Goal: Information Seeking & Learning: Learn about a topic

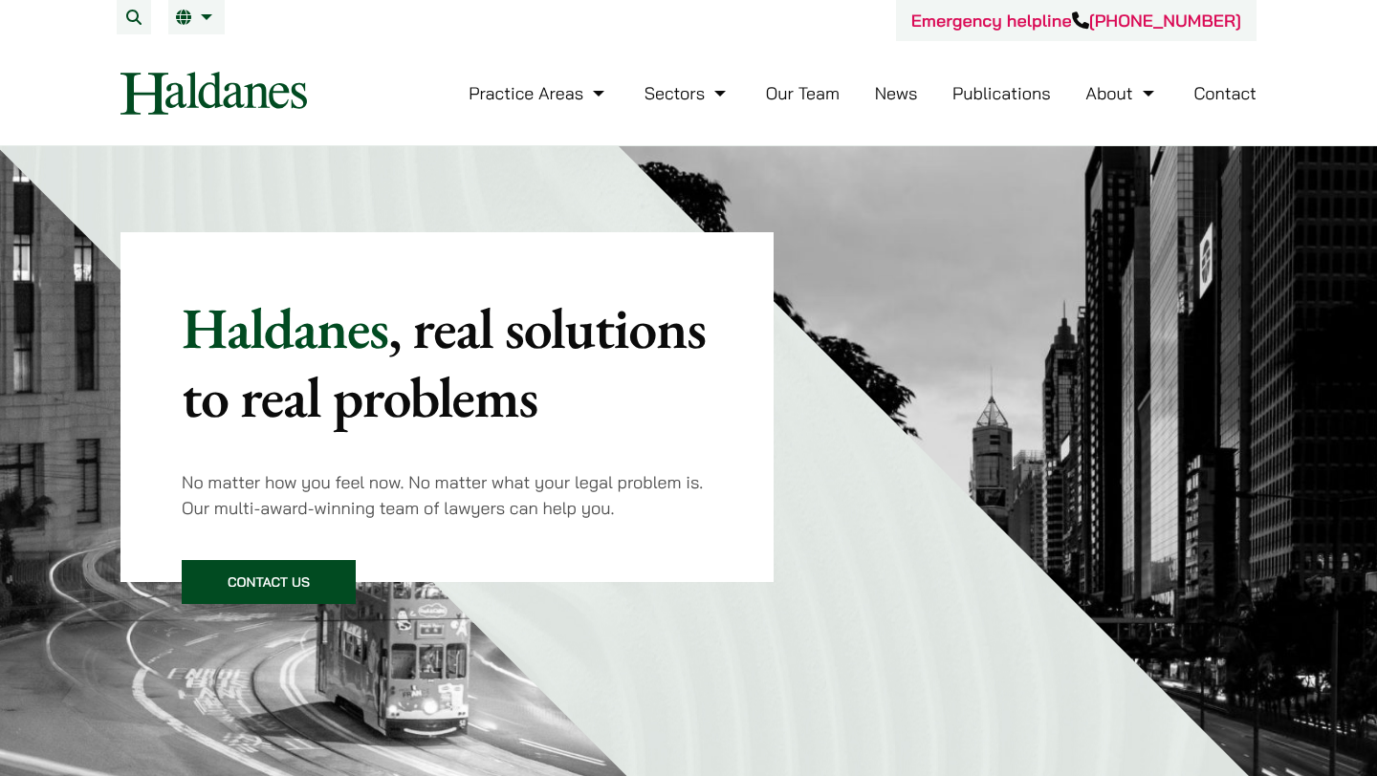
click at [792, 95] on link "Our Team" at bounding box center [803, 93] width 74 height 22
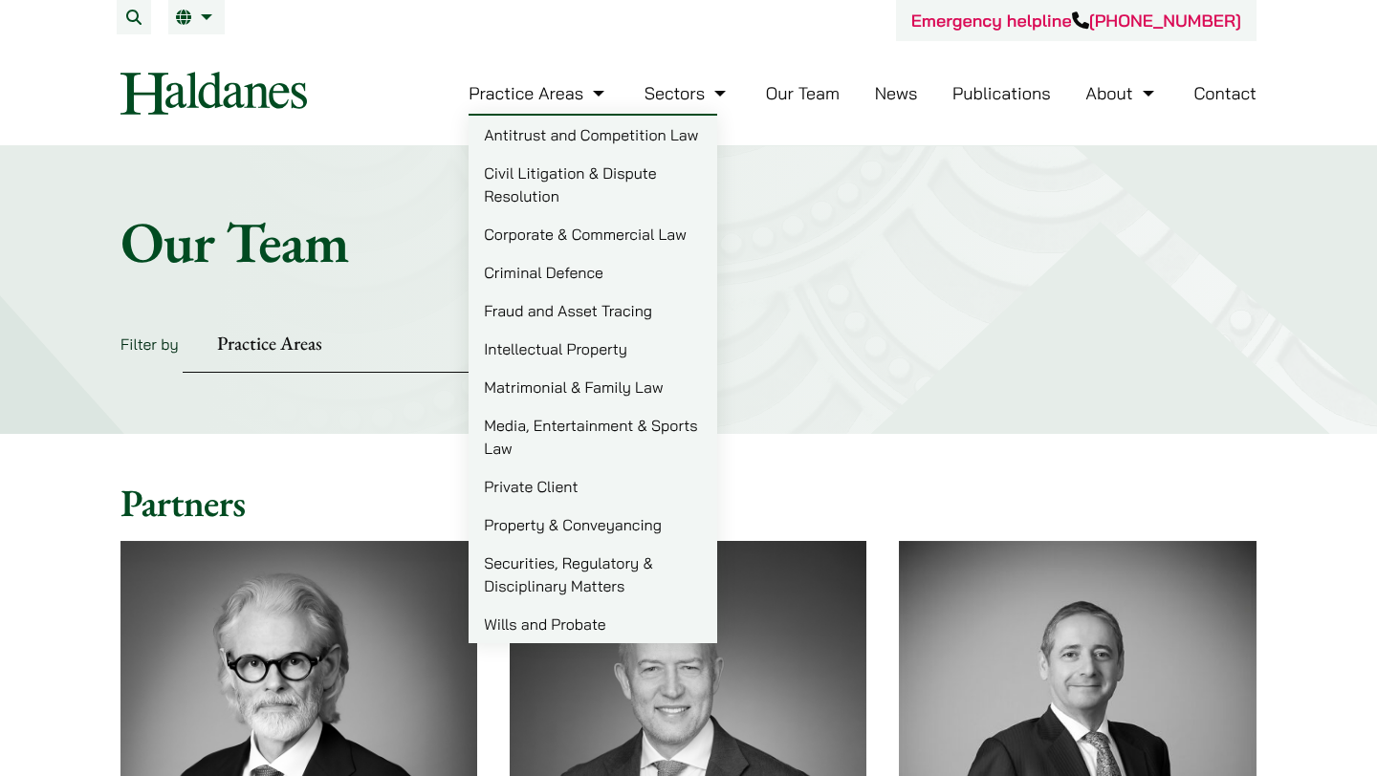
click at [585, 89] on link "Practice Areas" at bounding box center [539, 93] width 141 height 22
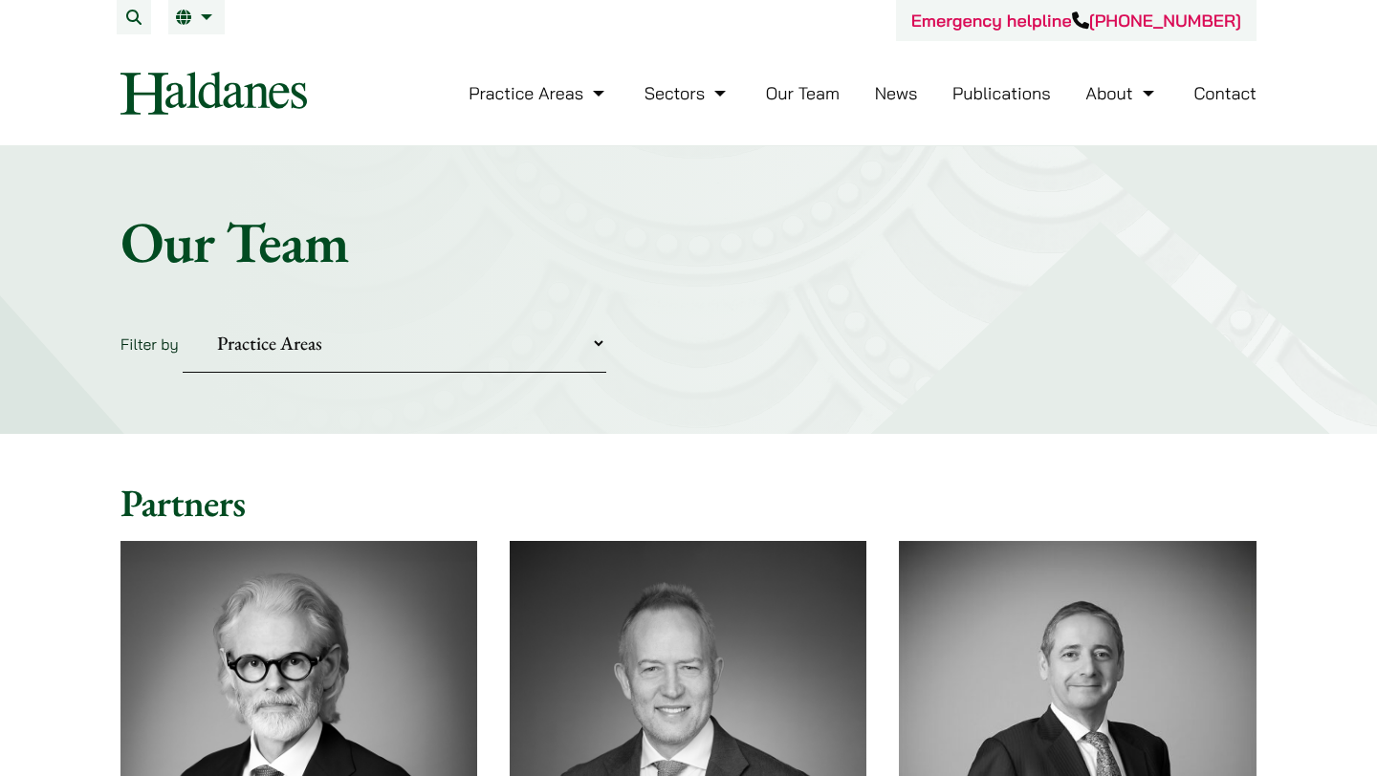
click at [895, 95] on link "News" at bounding box center [896, 93] width 43 height 22
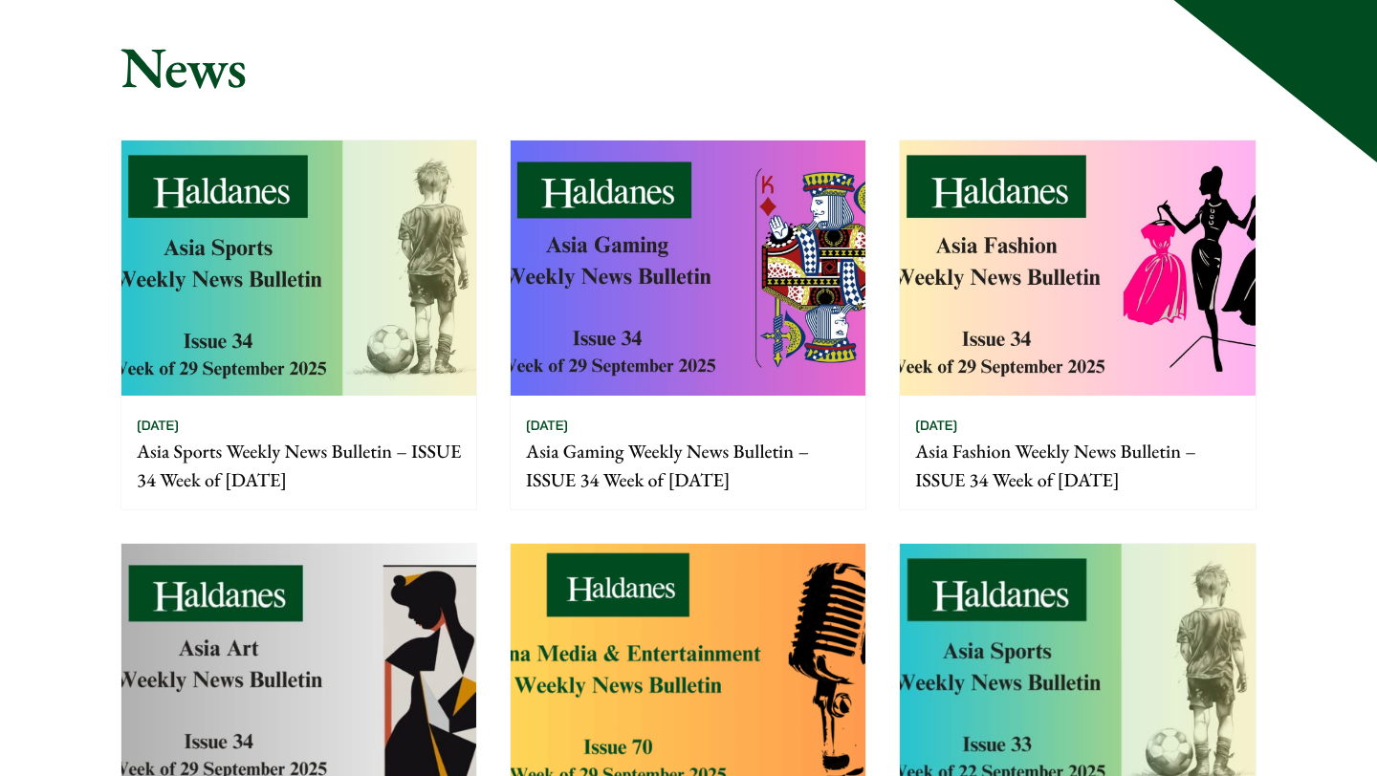
scroll to position [185, 0]
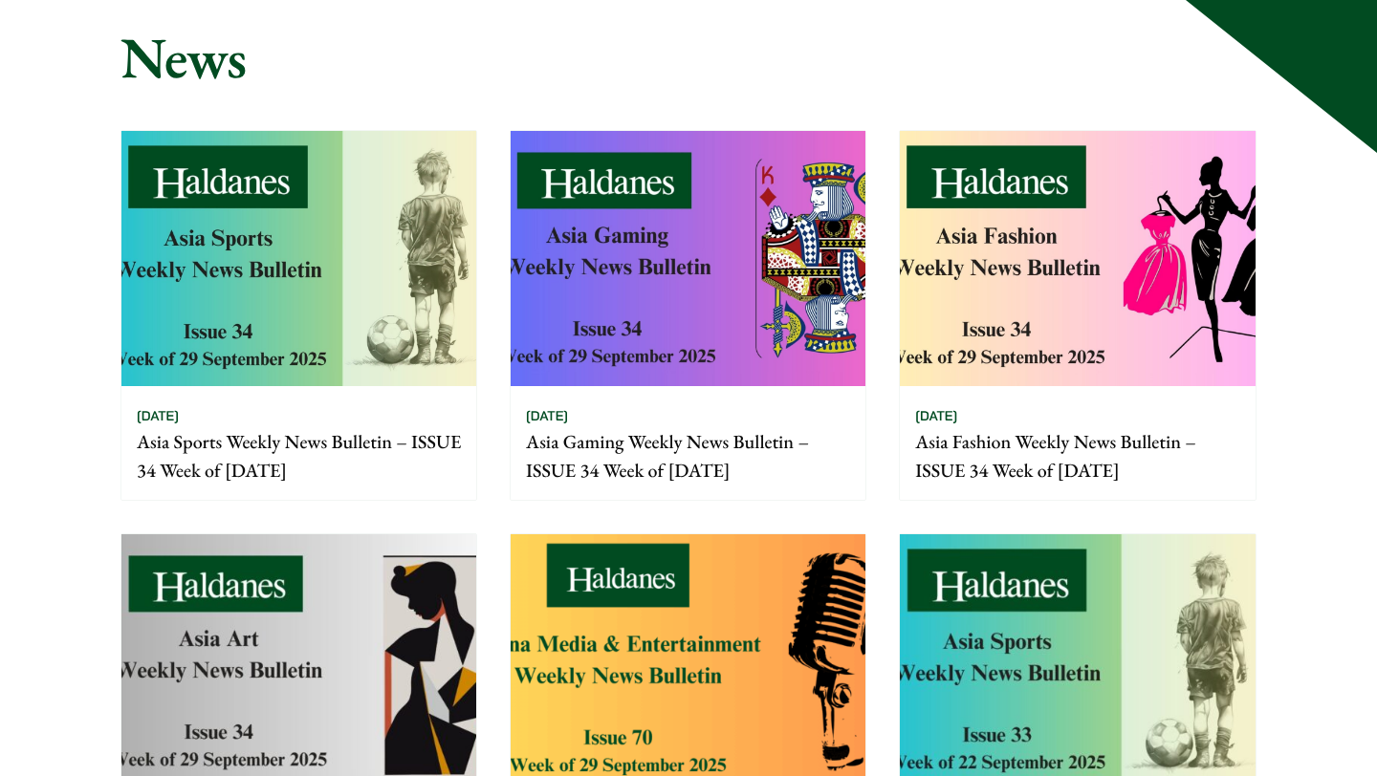
click at [819, 232] on img at bounding box center [688, 258] width 355 height 255
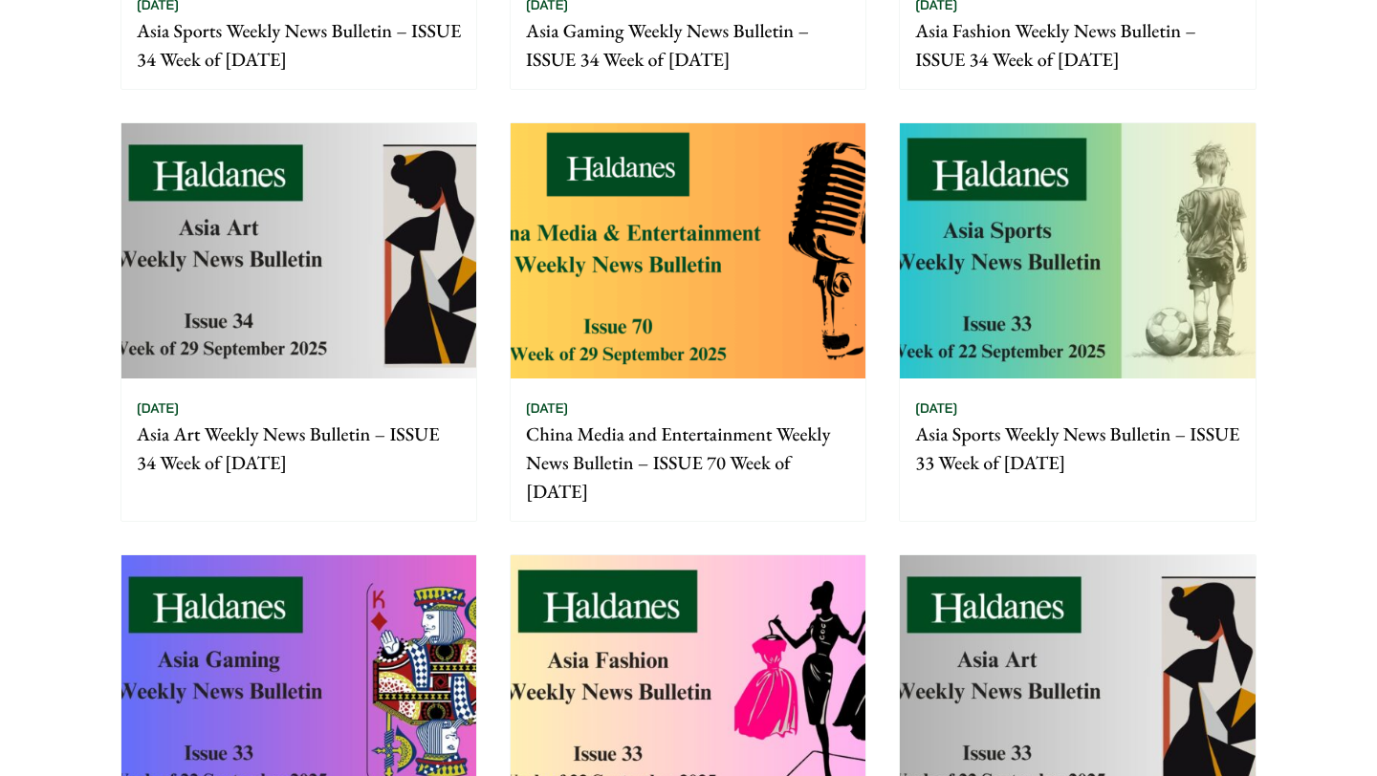
scroll to position [0, 0]
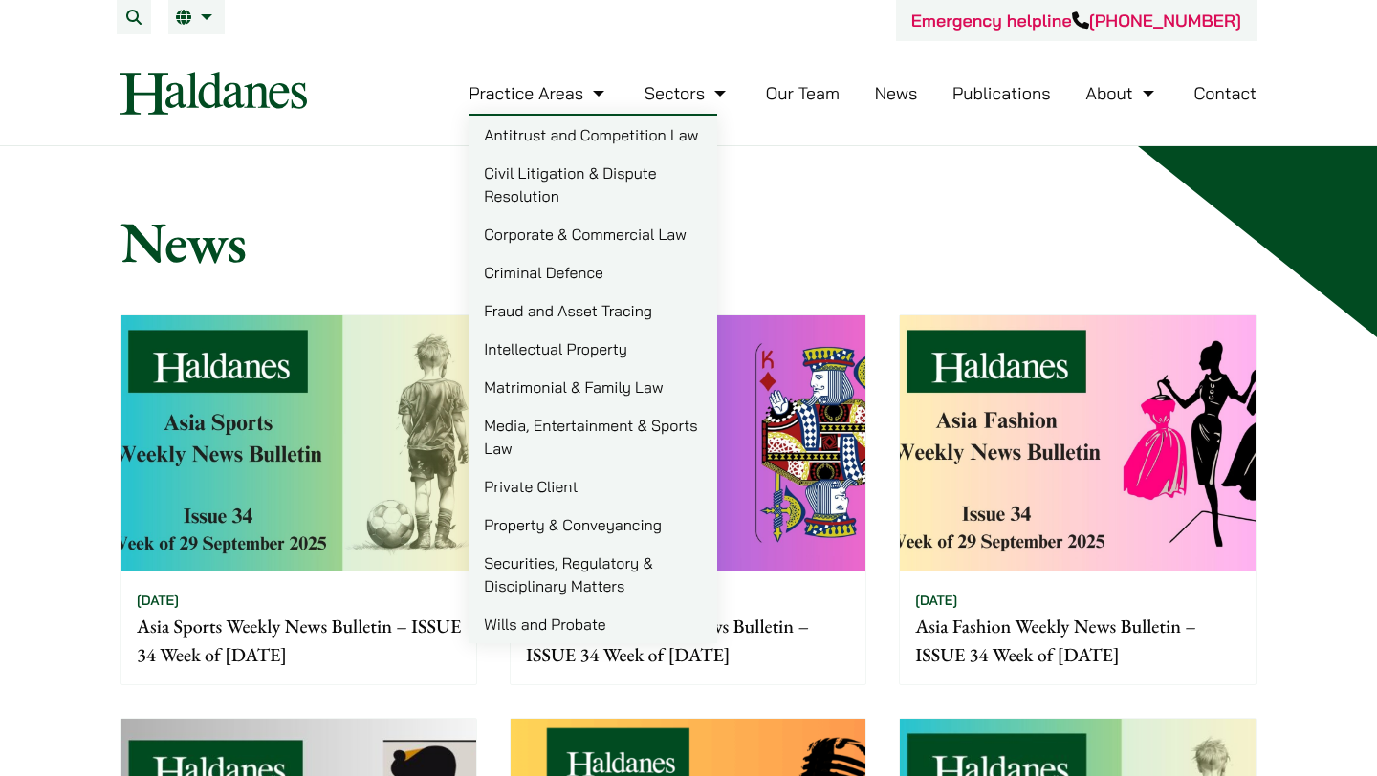
click at [285, 96] on img at bounding box center [213, 93] width 186 height 43
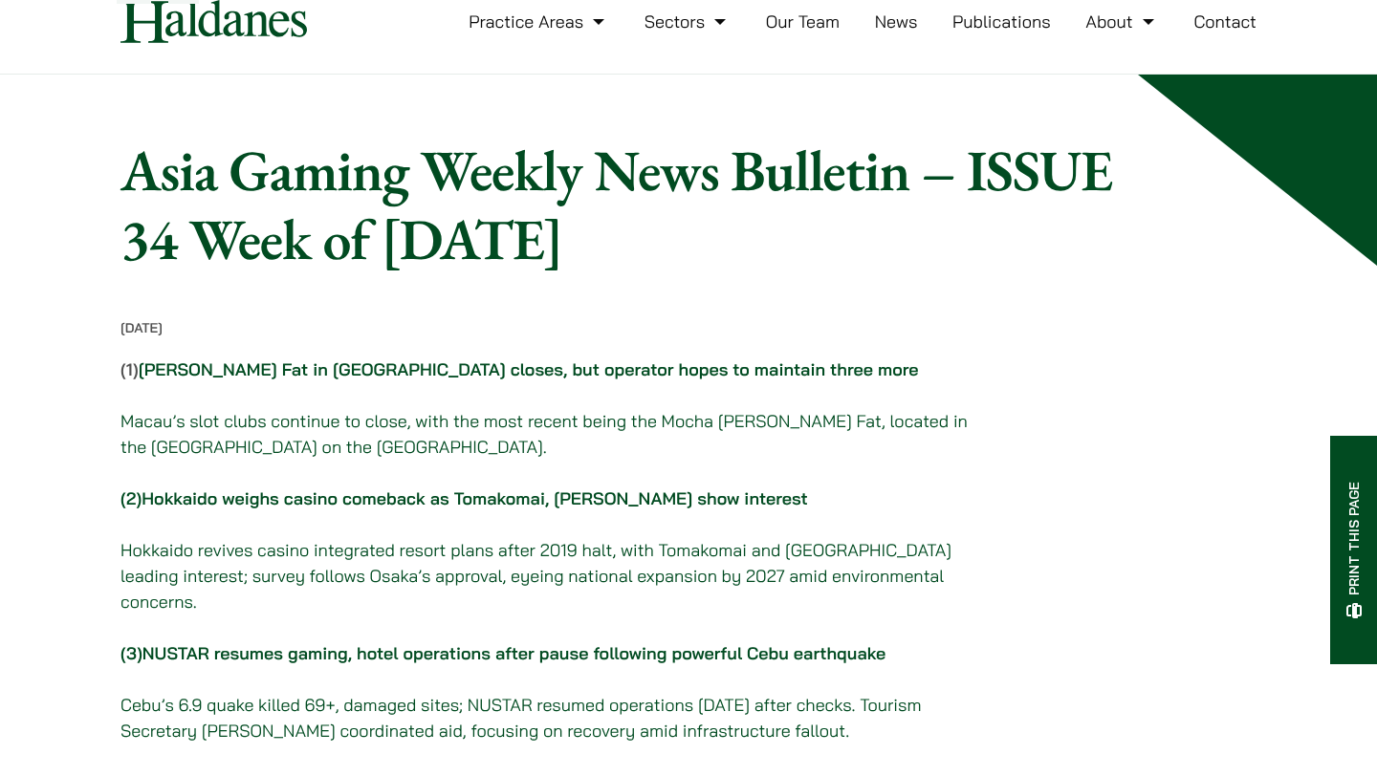
scroll to position [69, 0]
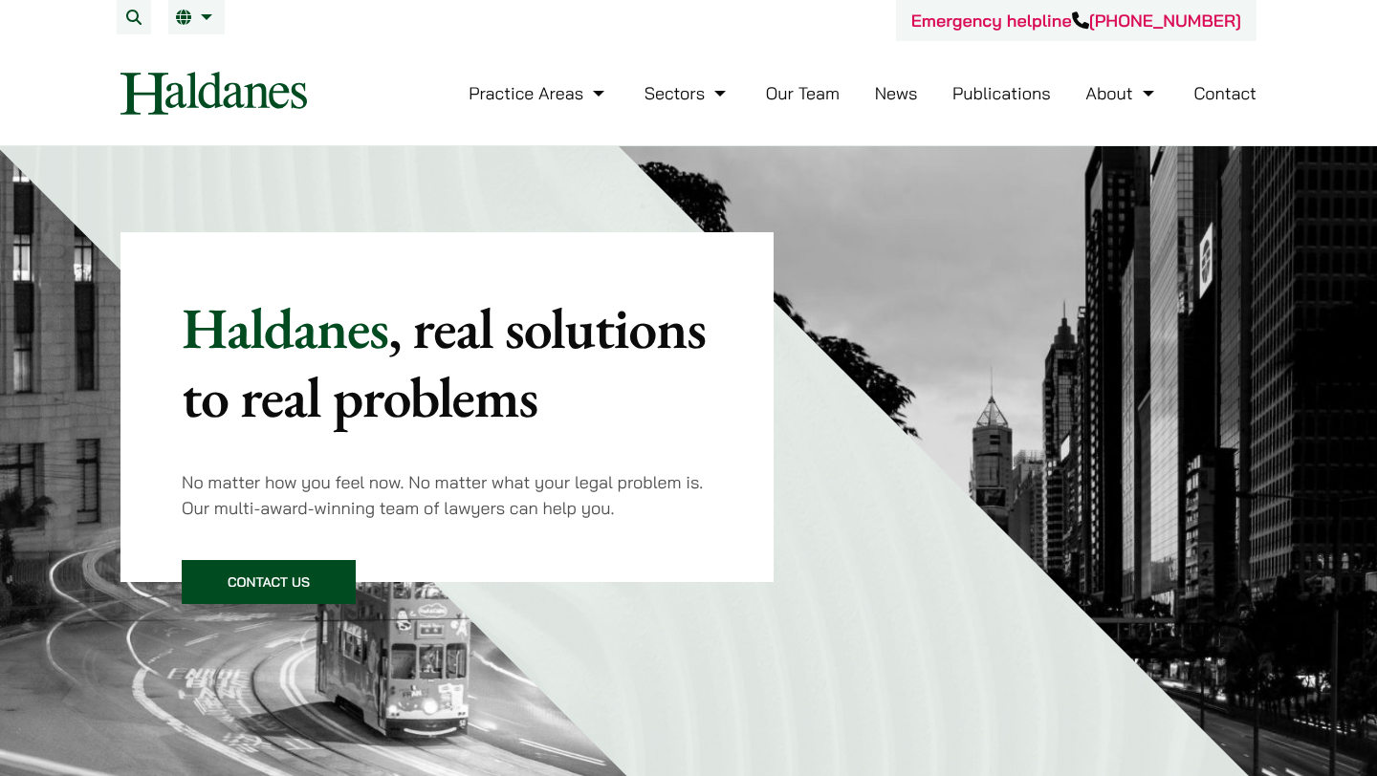
click at [980, 84] on link "Publications" at bounding box center [1001, 93] width 98 height 22
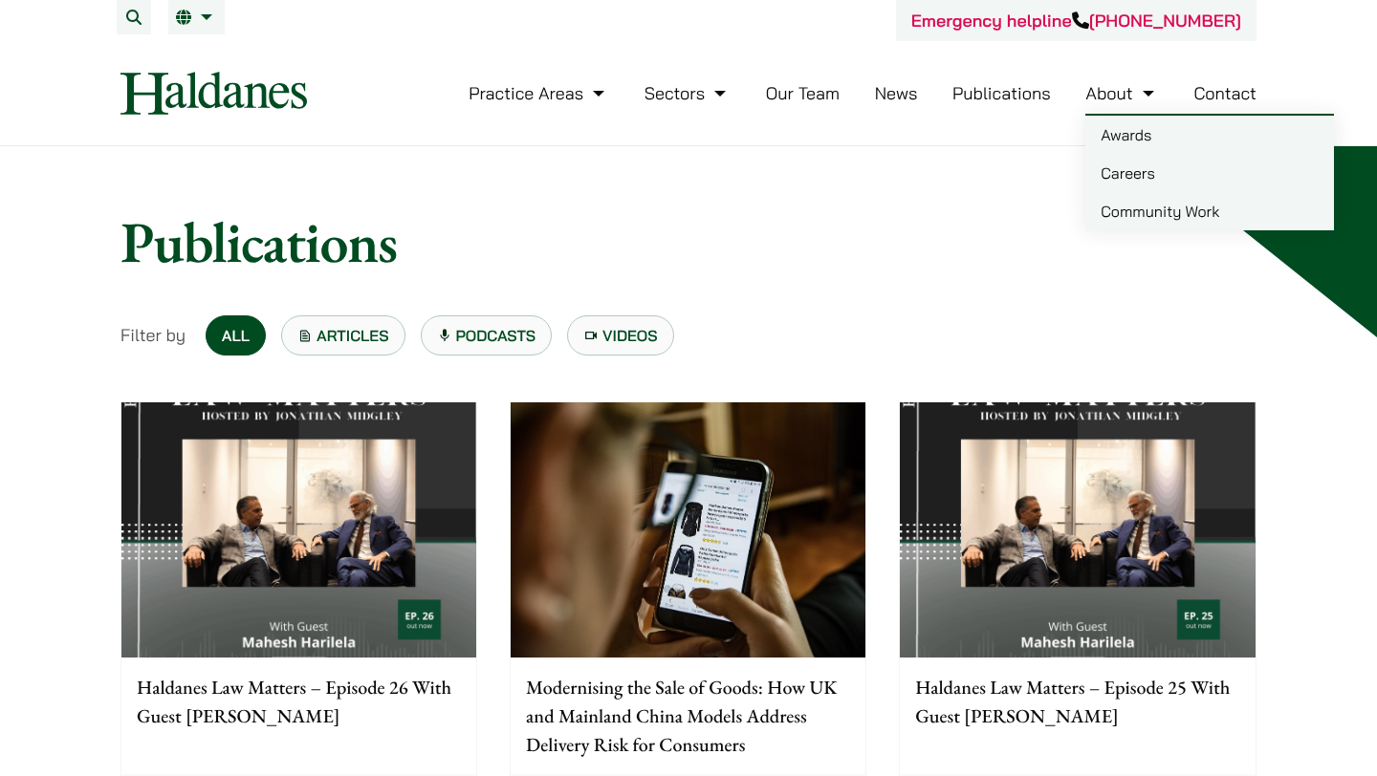
click at [1123, 171] on link "Careers" at bounding box center [1209, 173] width 249 height 38
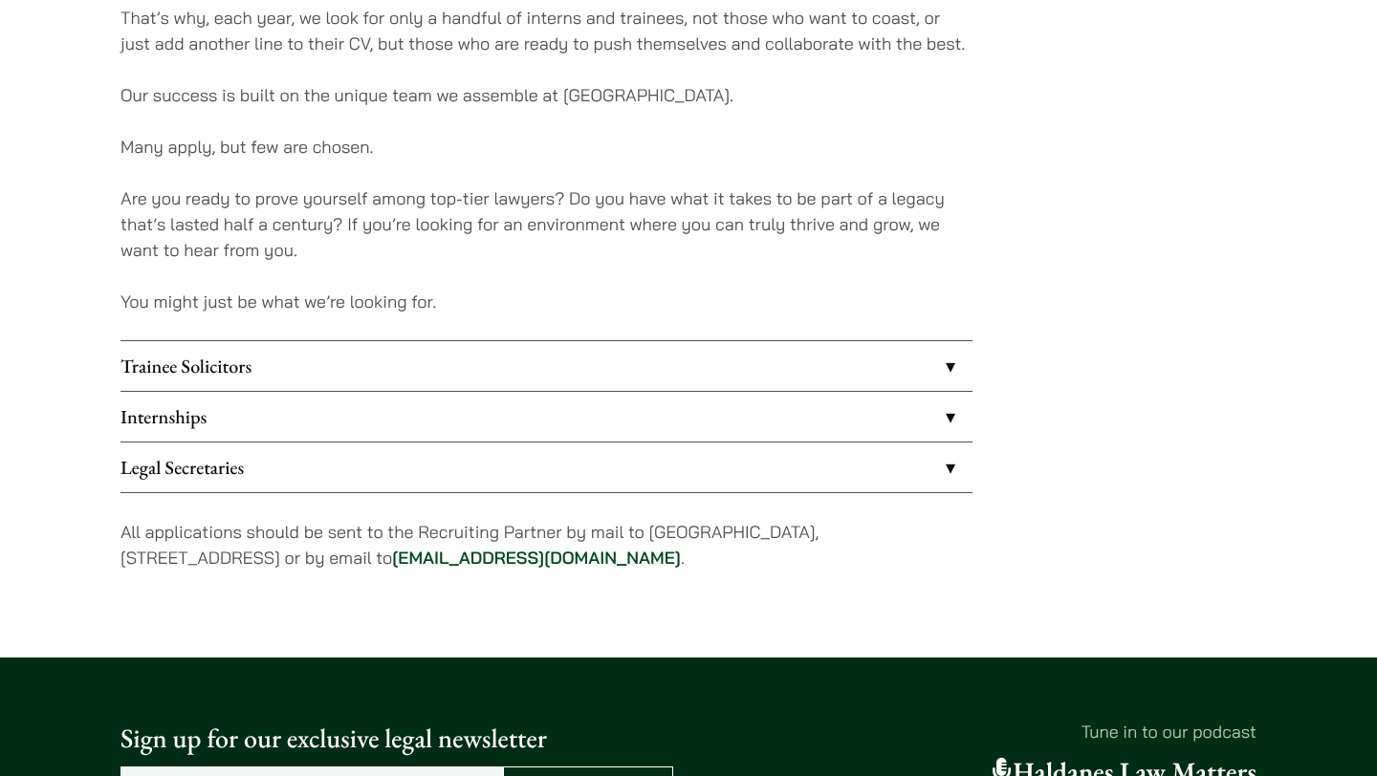
scroll to position [1474, 0]
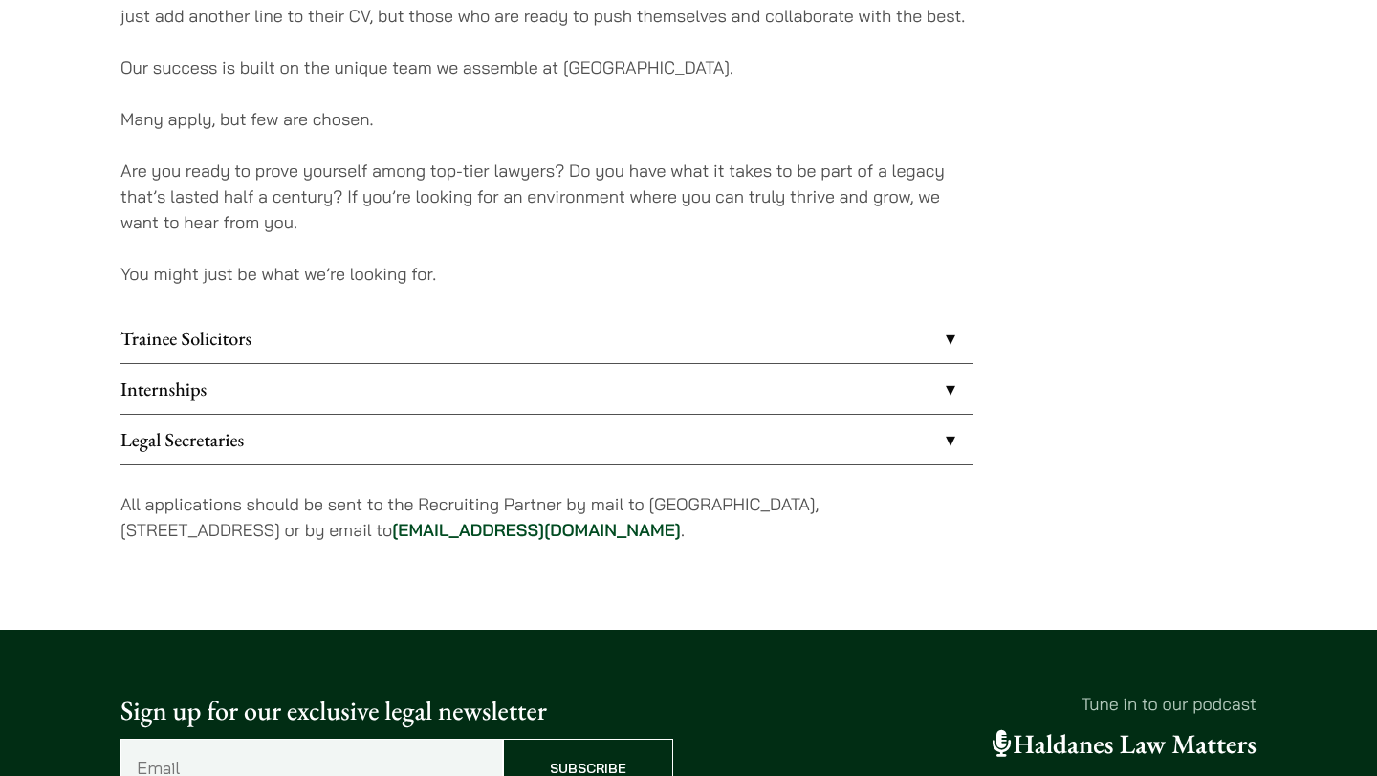
click at [951, 349] on link "Trainee Solicitors" at bounding box center [546, 339] width 852 height 50
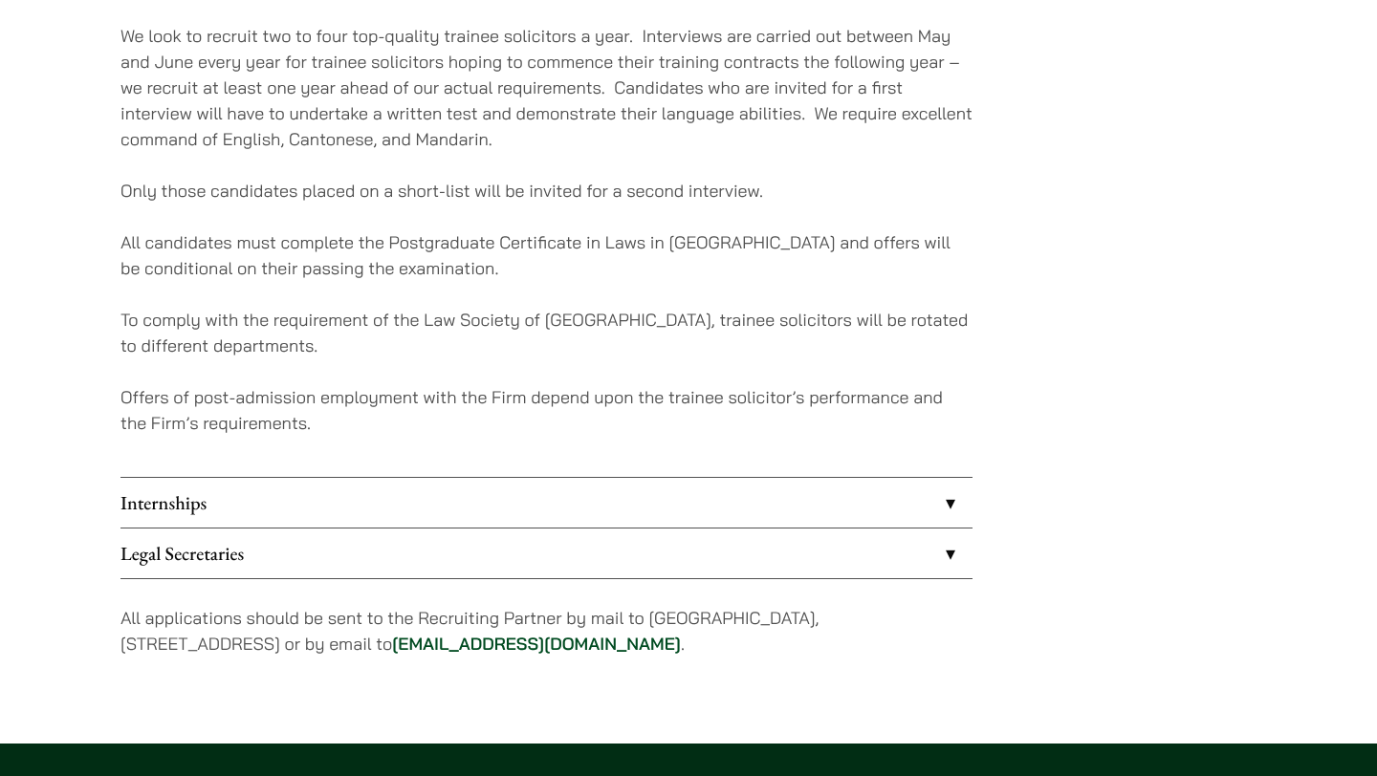
scroll to position [1846, 0]
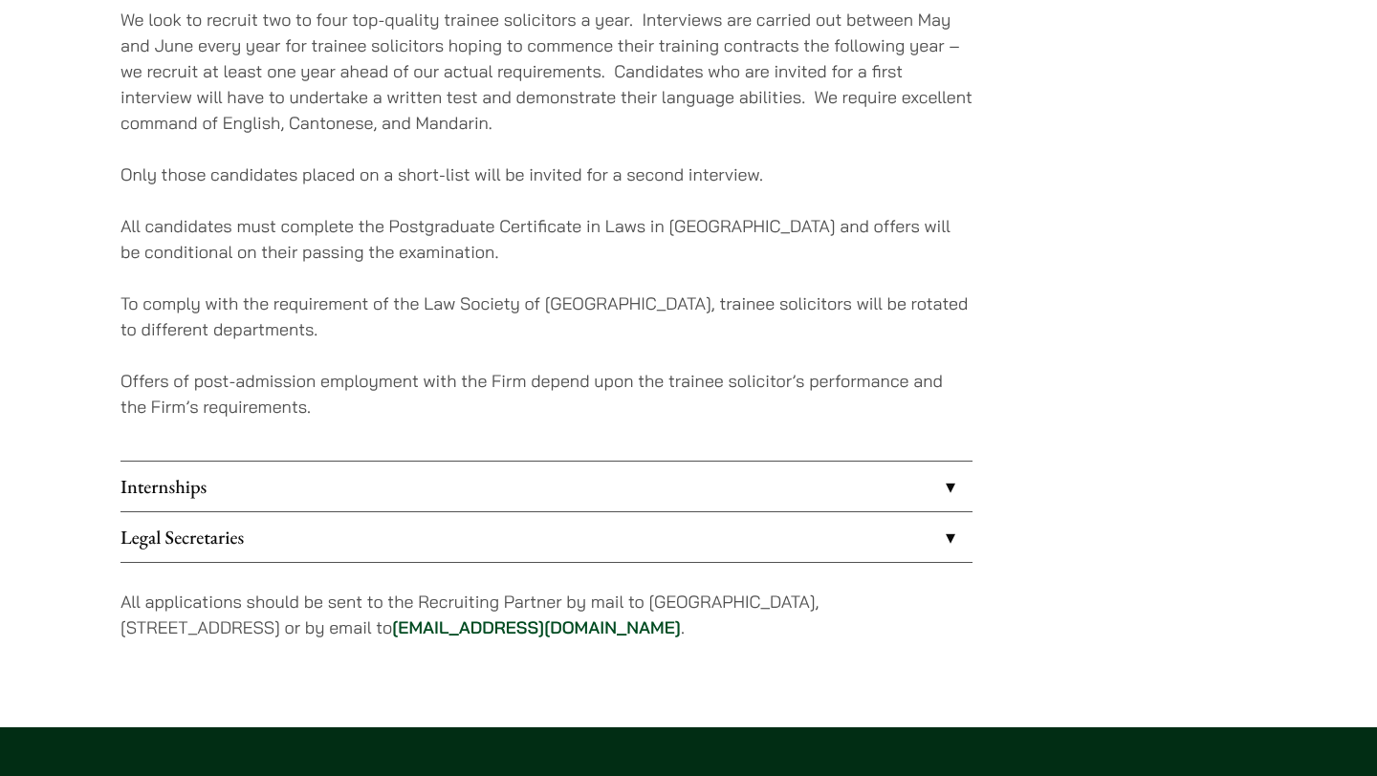
click at [951, 486] on link "Internships" at bounding box center [546, 487] width 852 height 50
